Goal: Task Accomplishment & Management: Manage account settings

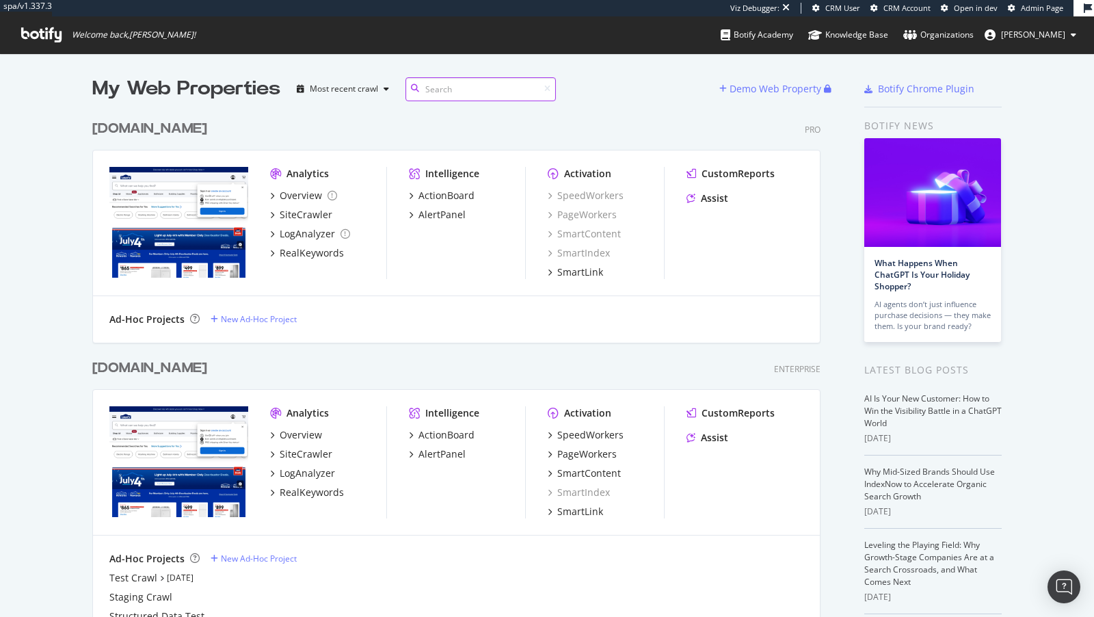
scroll to position [561, 739]
click at [304, 477] on div "LogAnalyzer" at bounding box center [307, 473] width 55 height 14
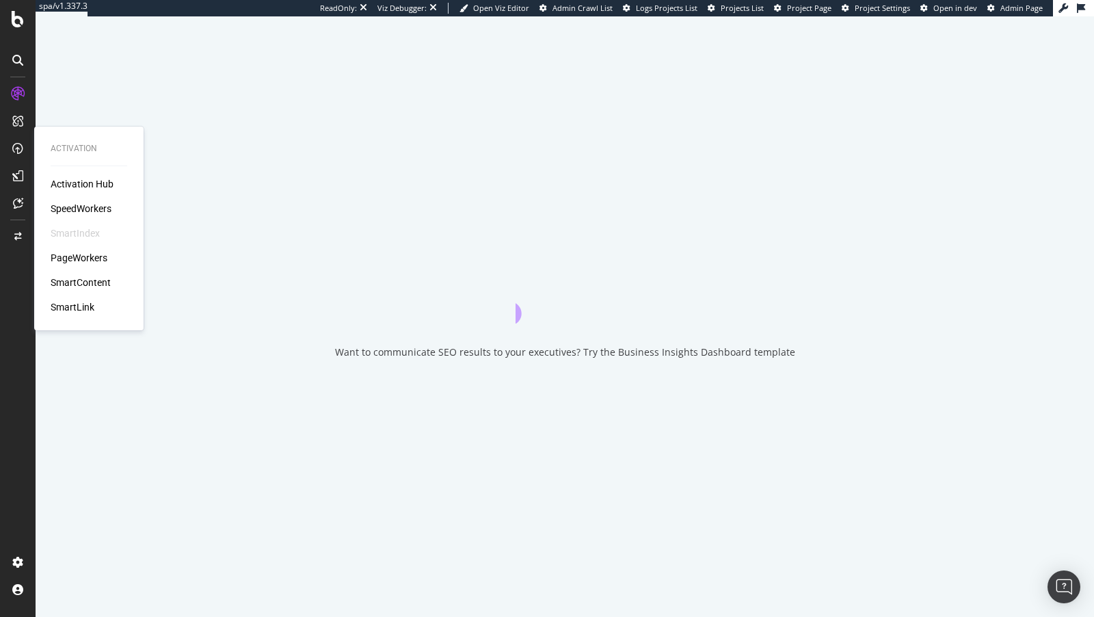
click at [74, 258] on div "PageWorkers" at bounding box center [79, 258] width 57 height 14
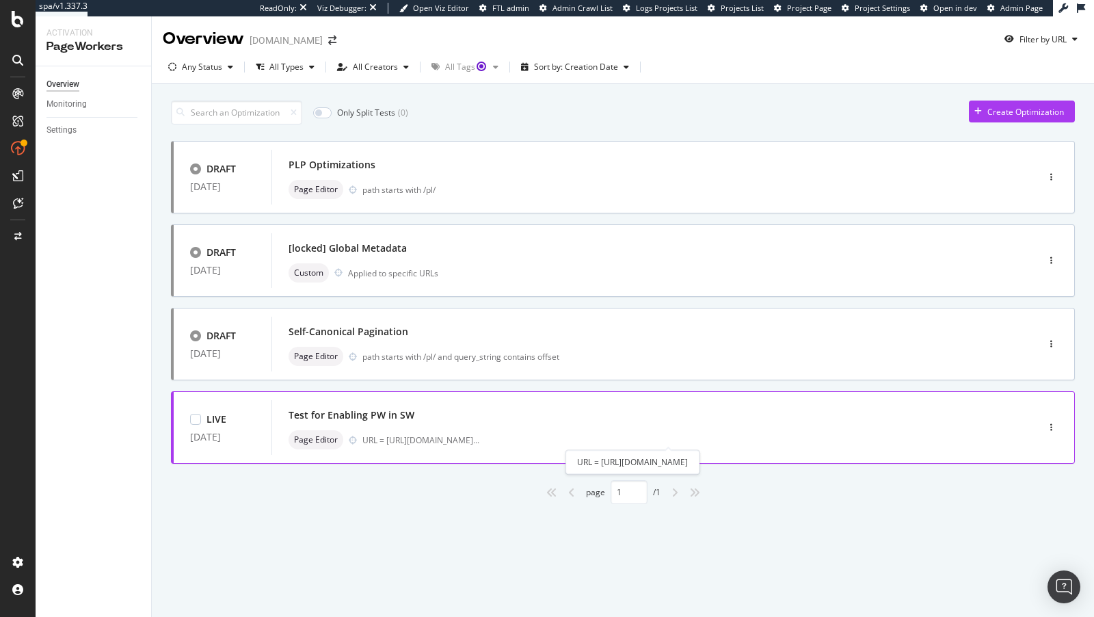
click at [954, 408] on div "Test for Enabling PW in SW" at bounding box center [633, 414] width 690 height 19
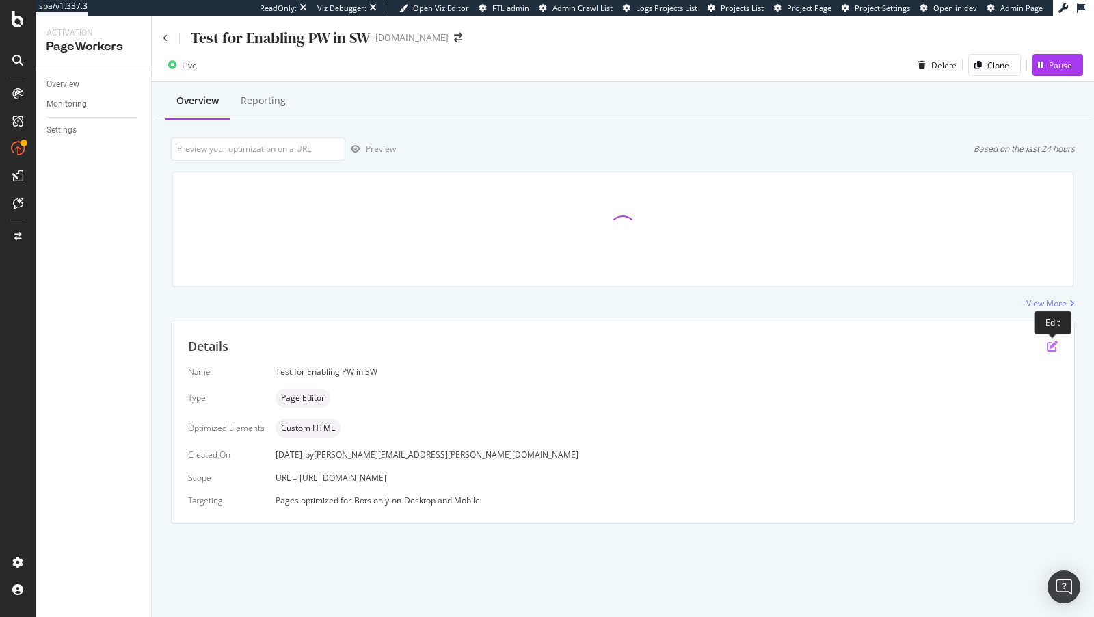
click at [1047, 349] on icon "pen-to-square" at bounding box center [1052, 345] width 11 height 11
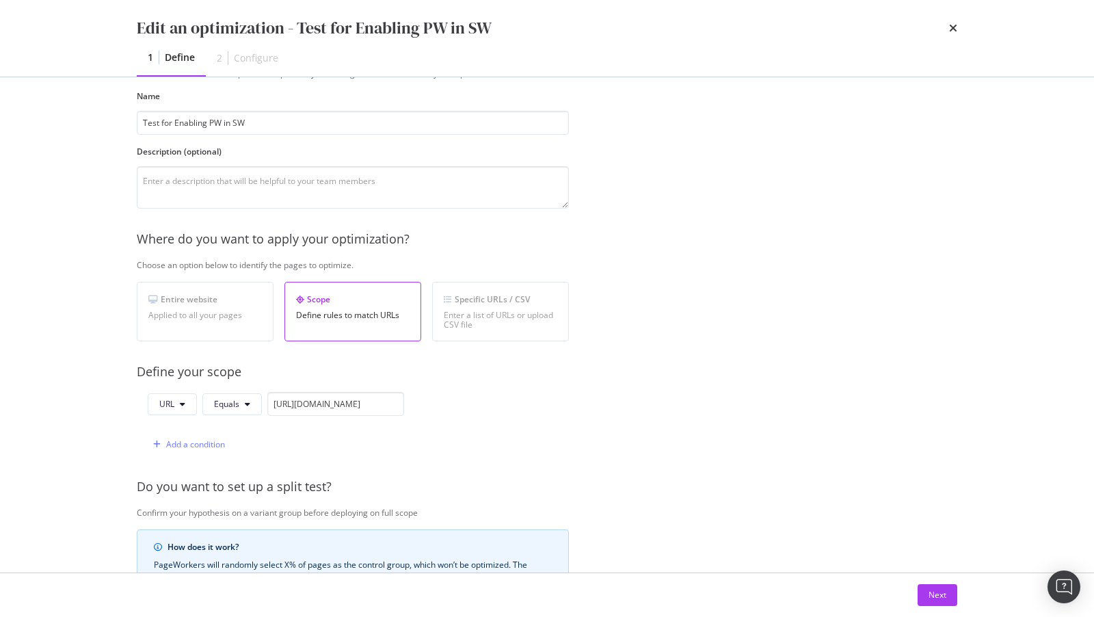
scroll to position [119, 0]
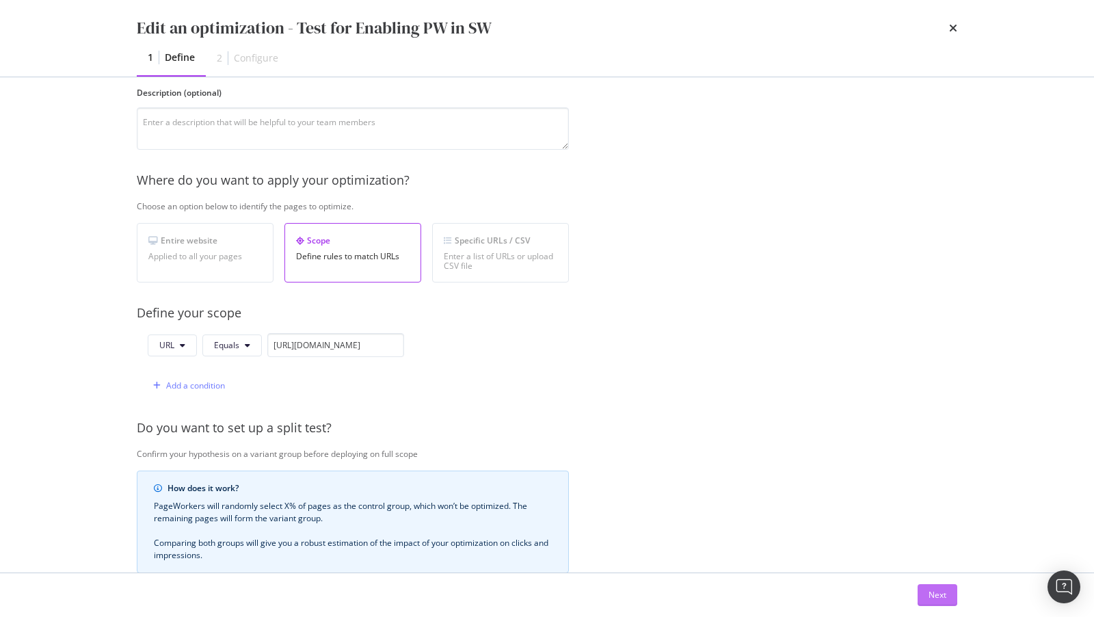
click at [940, 586] on div "Next" at bounding box center [937, 595] width 18 height 21
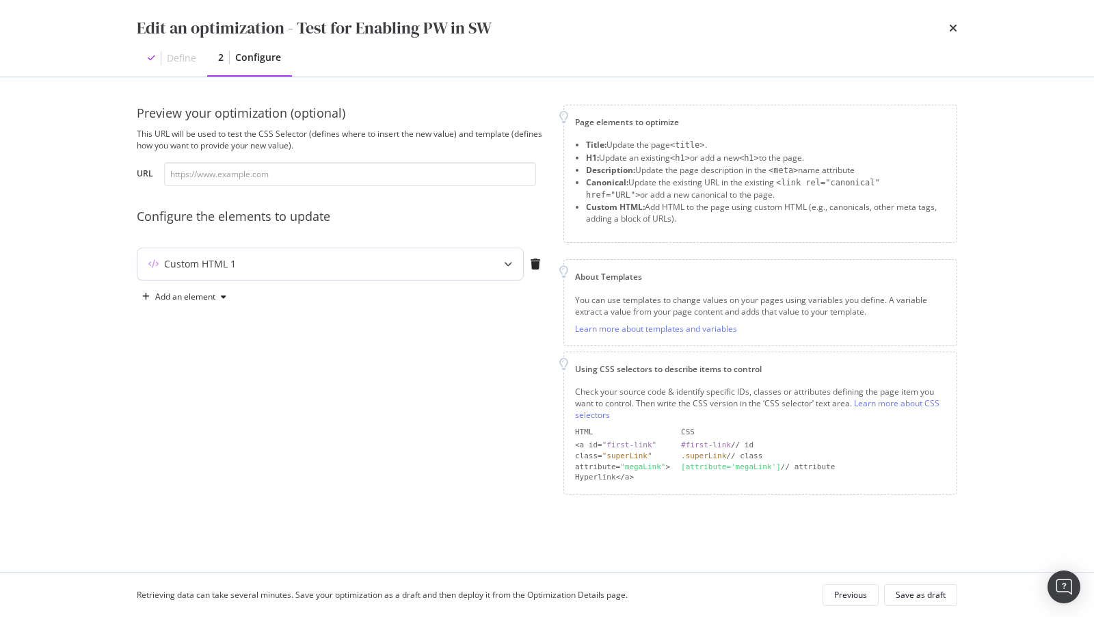
click at [337, 276] on div "Custom HTML 1" at bounding box center [330, 263] width 386 height 31
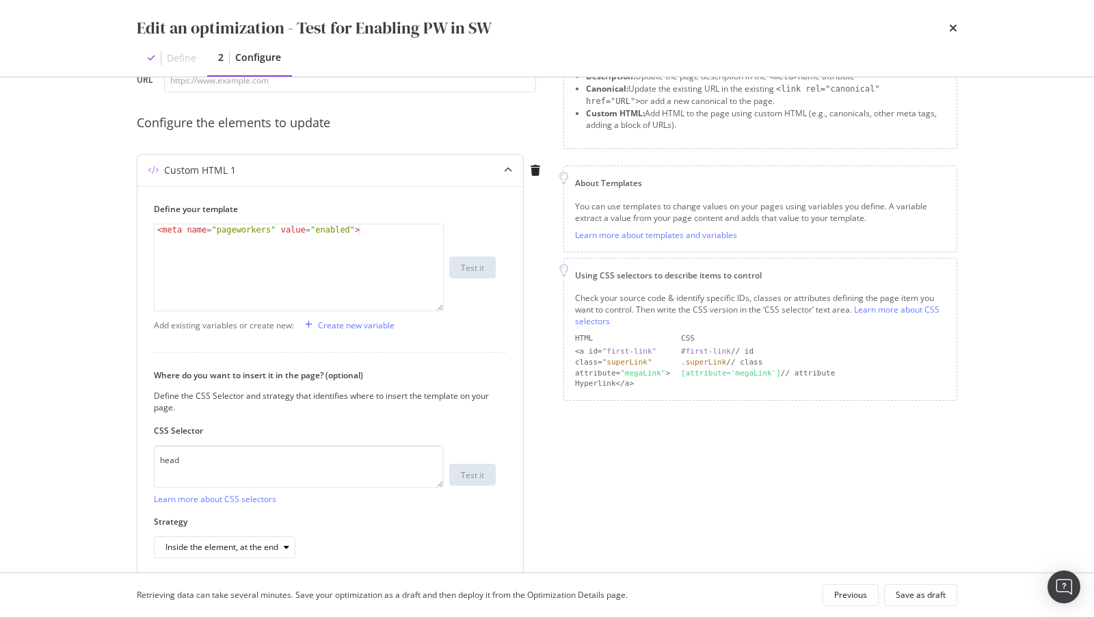
scroll to position [93, 0]
click at [939, 34] on div "Edit an optimization - Test for Enabling PW in SW" at bounding box center [547, 27] width 820 height 23
click at [960, 31] on div "Edit an optimization - Test for Enabling PW in SW Define 2 Configure" at bounding box center [546, 38] width 875 height 77
click at [956, 30] on div "Edit an optimization - Test for Enabling PW in SW Define 2 Configure" at bounding box center [546, 38] width 875 height 77
click at [948, 25] on div "Edit an optimization - Test for Enabling PW in SW" at bounding box center [547, 27] width 820 height 23
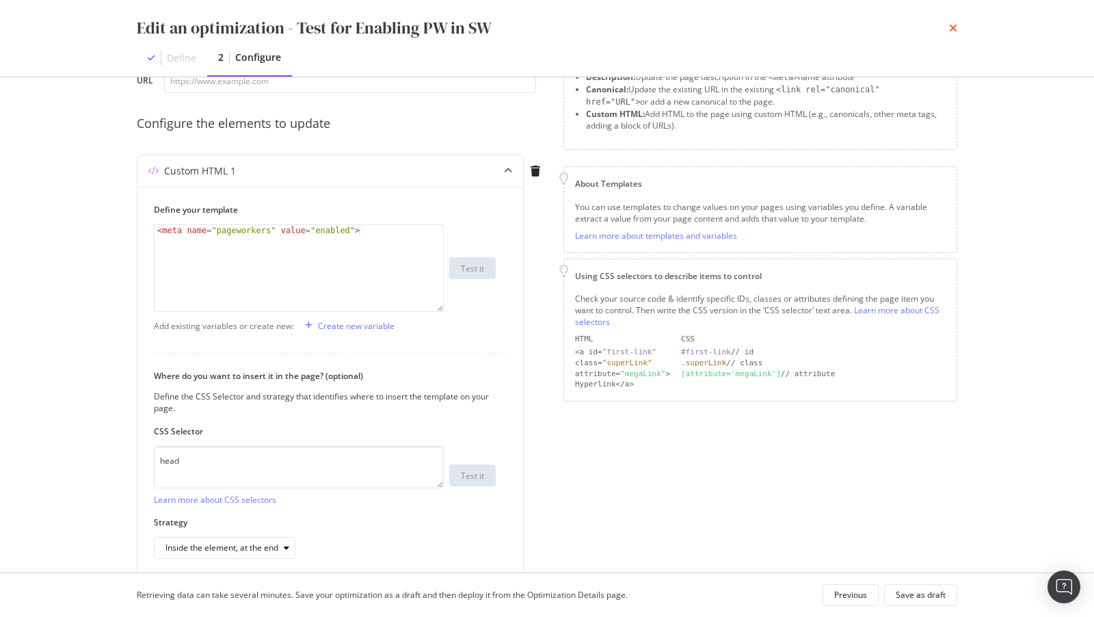
click at [950, 25] on icon "times" at bounding box center [953, 28] width 8 height 11
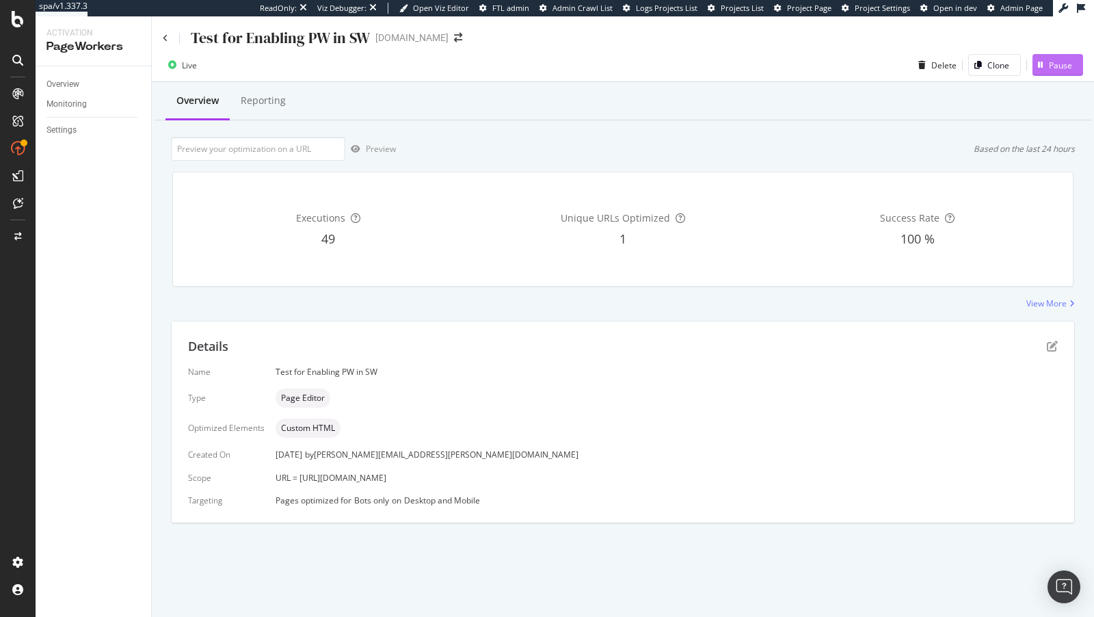
click at [1049, 74] on div "Pause" at bounding box center [1052, 65] width 40 height 21
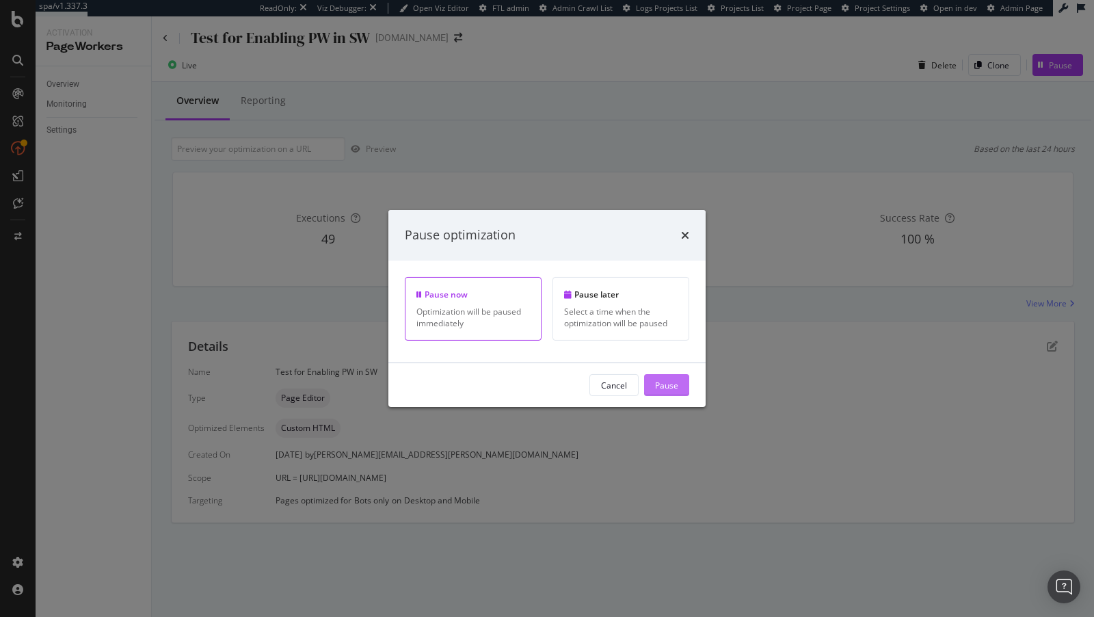
click at [667, 386] on div "Pause" at bounding box center [666, 385] width 23 height 12
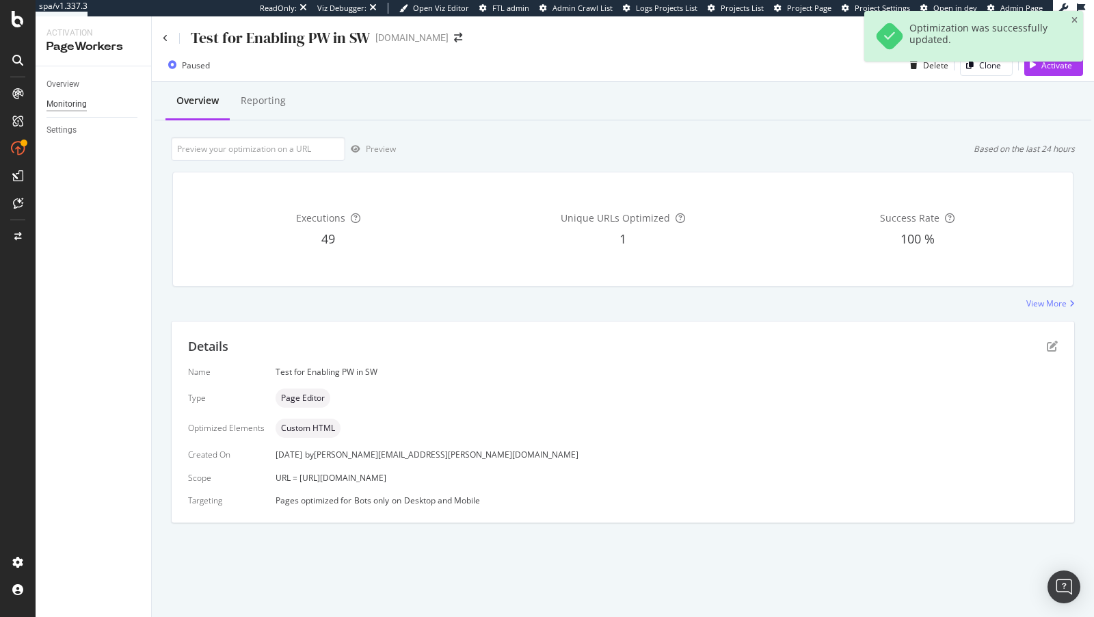
click at [77, 97] on div "Monitoring" at bounding box center [66, 104] width 40 height 14
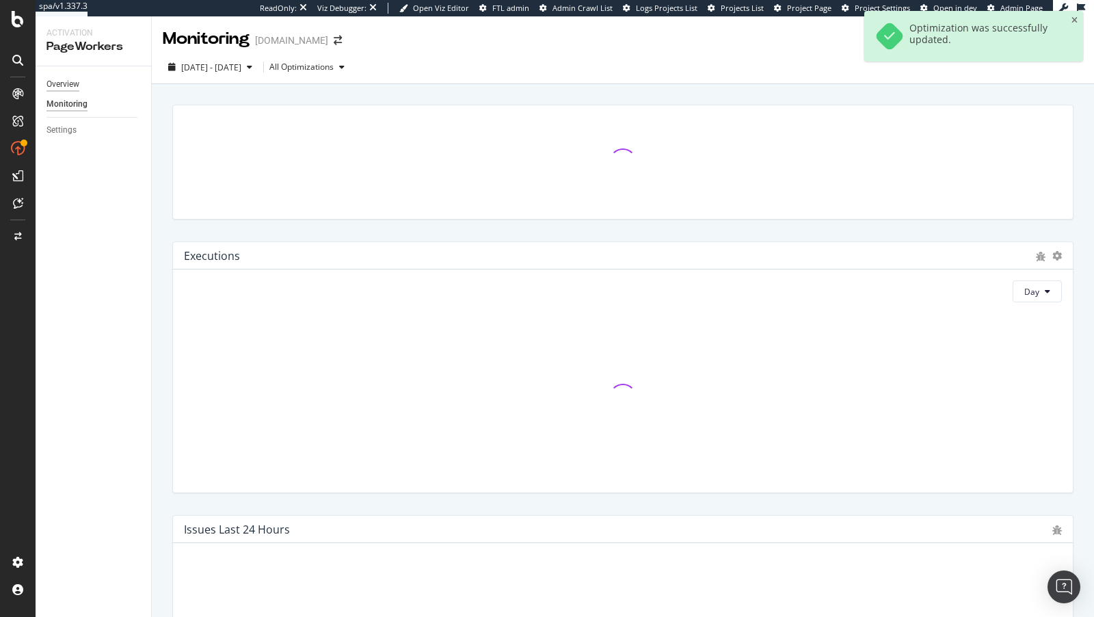
click at [62, 85] on div "Overview" at bounding box center [62, 84] width 33 height 14
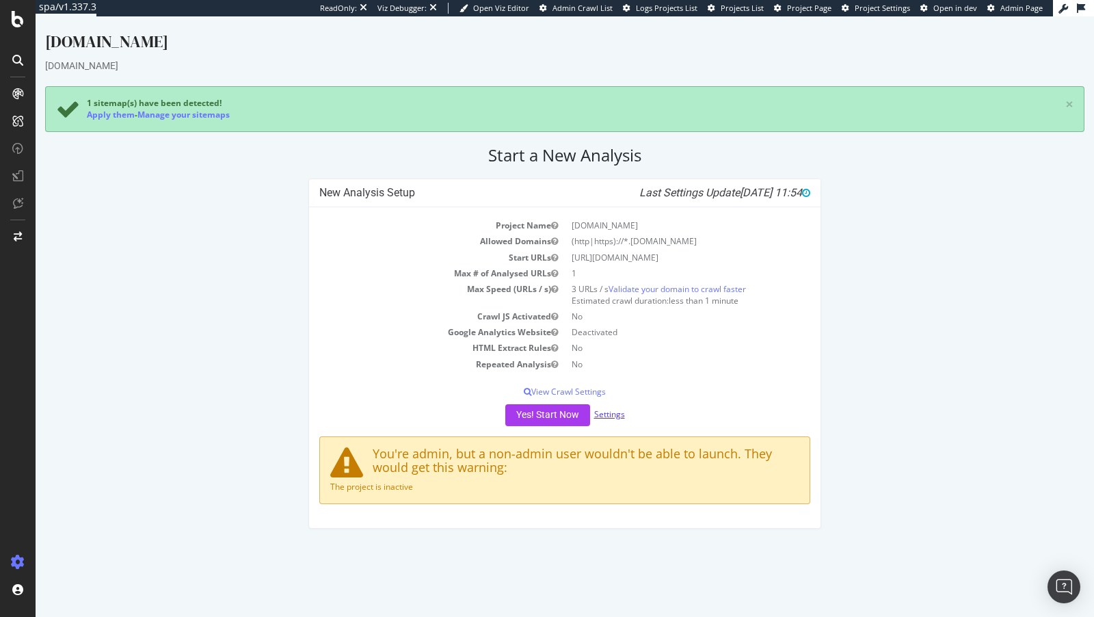
click at [606, 413] on link "Settings" at bounding box center [609, 414] width 31 height 12
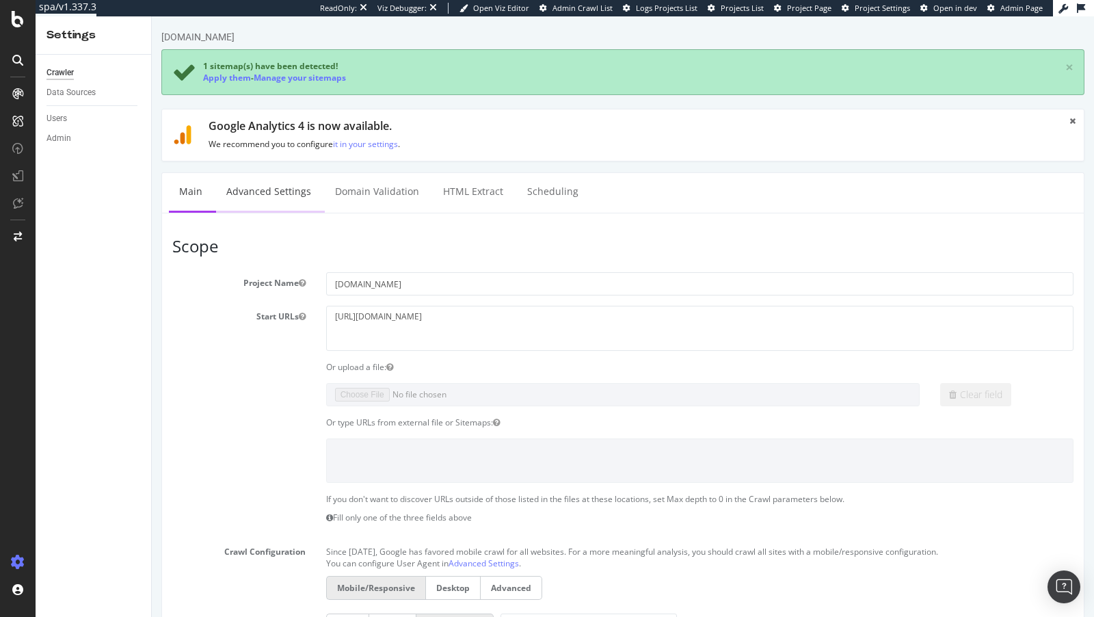
click at [280, 180] on link "Advanced Settings" at bounding box center [268, 192] width 105 height 38
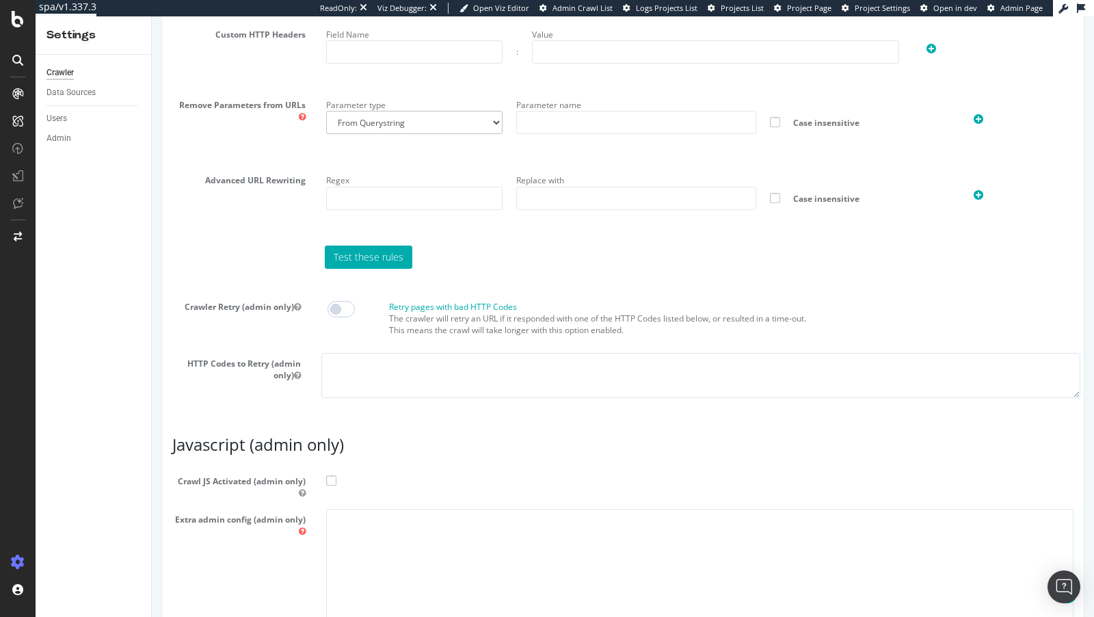
scroll to position [1086, 0]
